Goal: Task Accomplishment & Management: Manage account settings

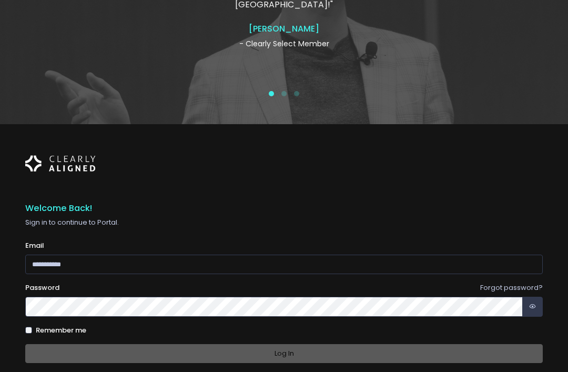
scroll to position [152, 0]
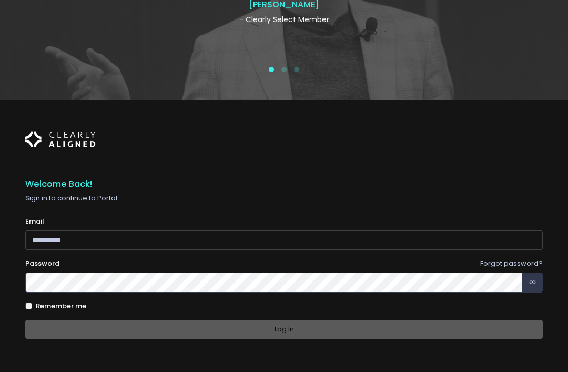
click at [32, 232] on input "email" at bounding box center [284, 240] width 518 height 19
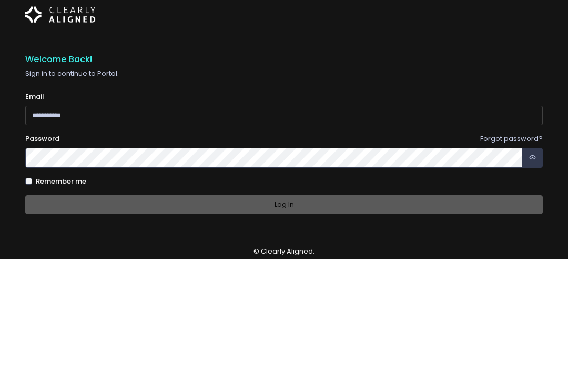
type input "**********"
click at [284, 308] on button "Log In" at bounding box center [284, 317] width 518 height 19
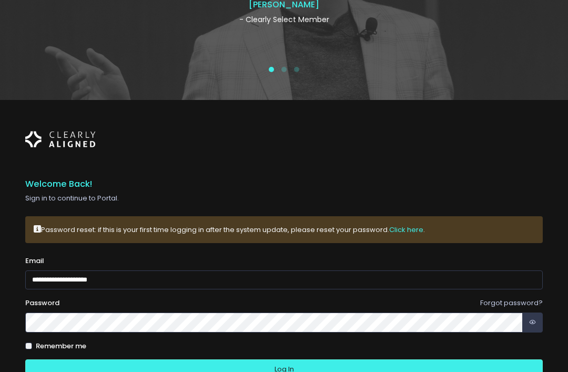
click at [536, 315] on button "button" at bounding box center [533, 323] width 21 height 20
click at [388, 365] on button "Log In" at bounding box center [284, 368] width 518 height 19
